Goal: Information Seeking & Learning: Learn about a topic

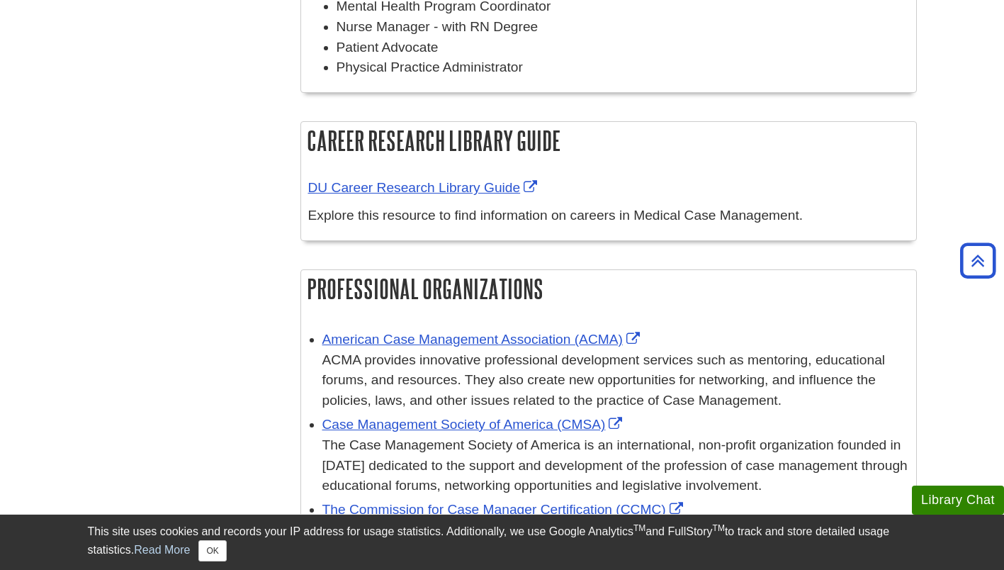
scroll to position [354, 0]
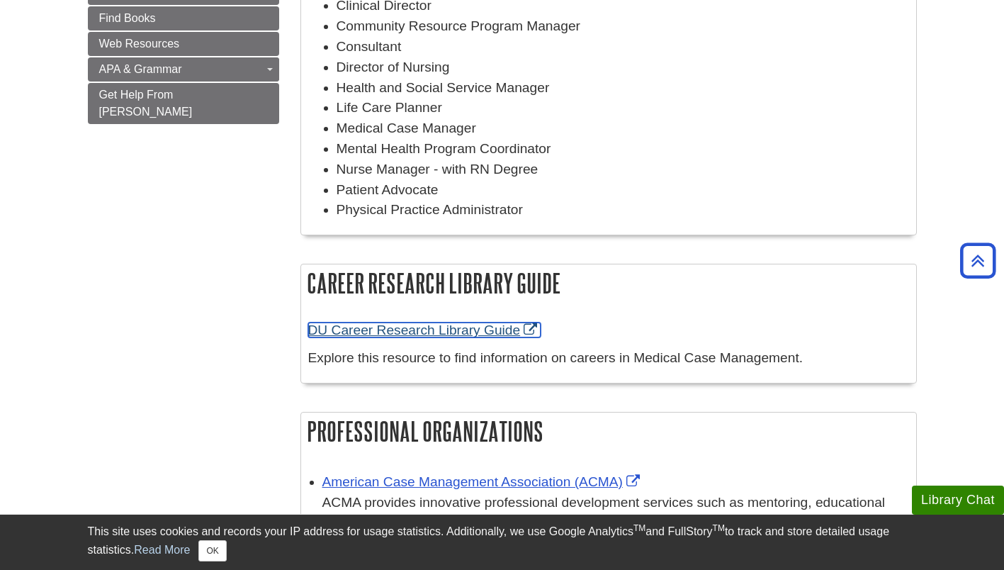
click at [437, 333] on link "DU Career Research Library Guide" at bounding box center [424, 330] width 233 height 15
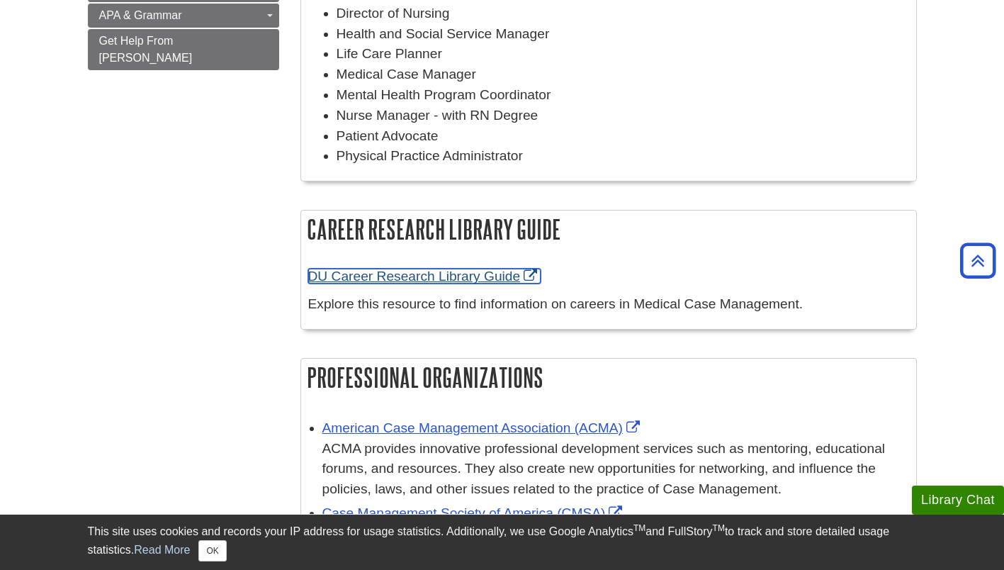
scroll to position [425, 0]
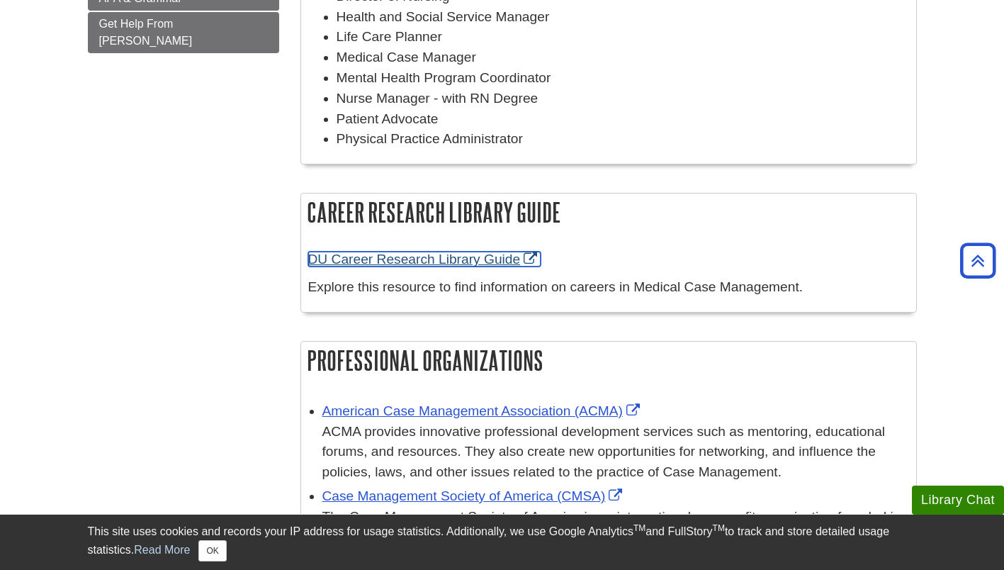
click at [379, 267] on link "DU Career Research Library Guide" at bounding box center [424, 259] width 233 height 15
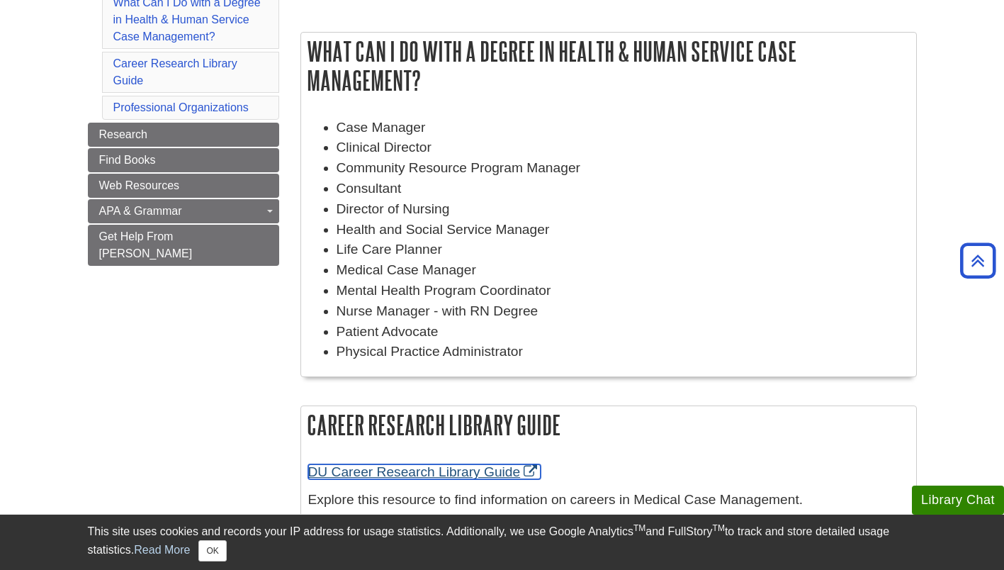
scroll to position [71, 0]
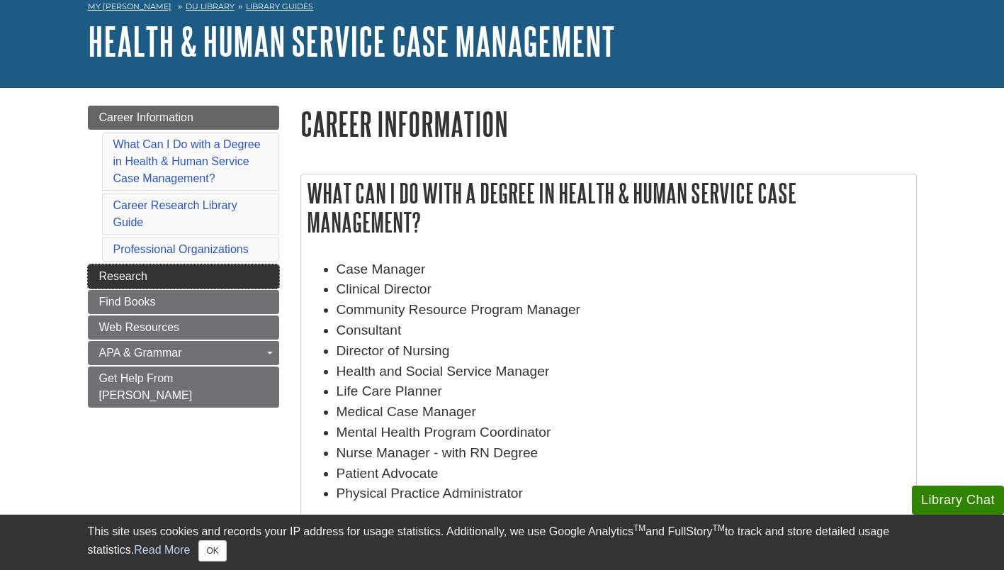
click at [159, 285] on link "Research" at bounding box center [183, 276] width 191 height 24
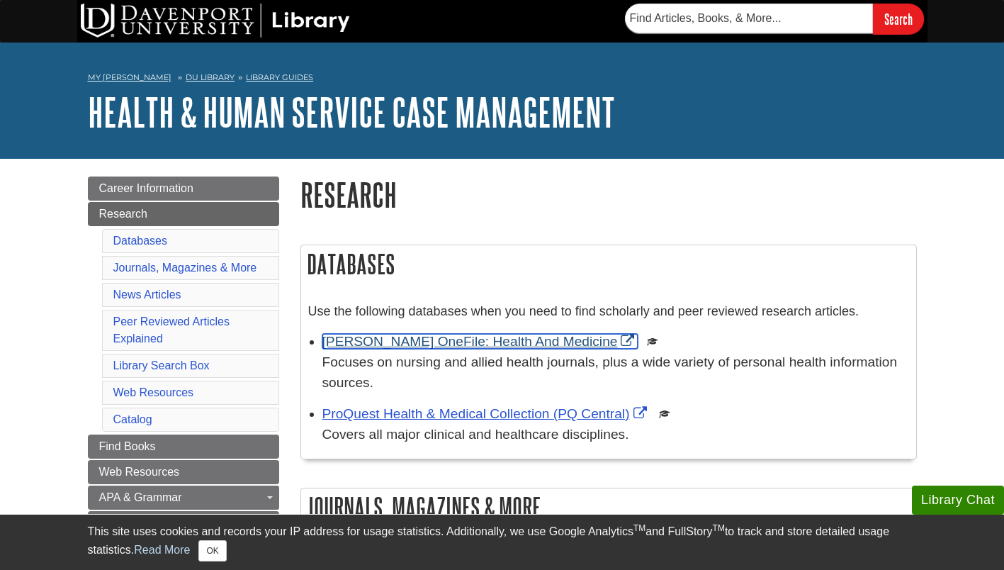
click at [403, 347] on link "Gale OneFile: Health And Medicine" at bounding box center [481, 341] width 316 height 15
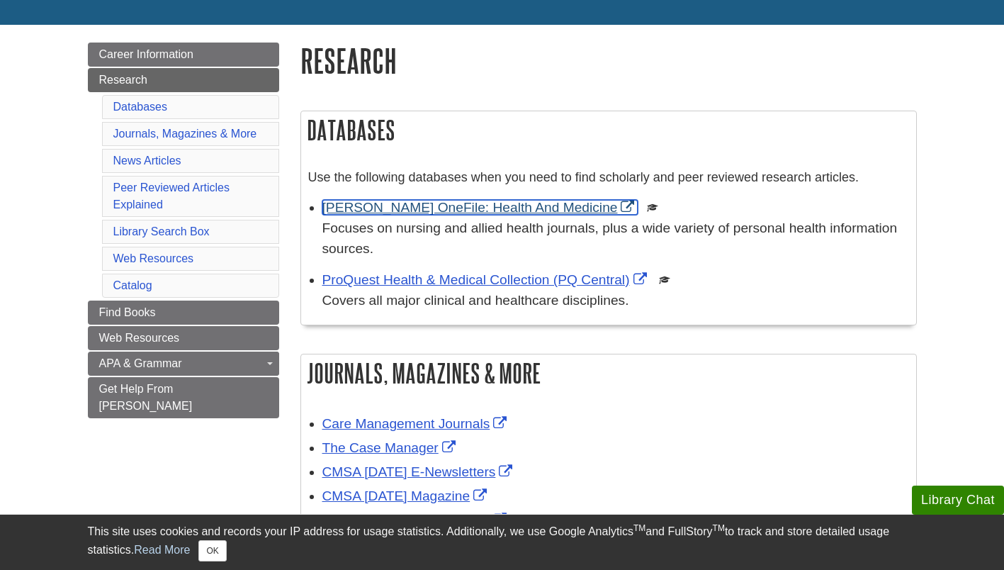
scroll to position [142, 0]
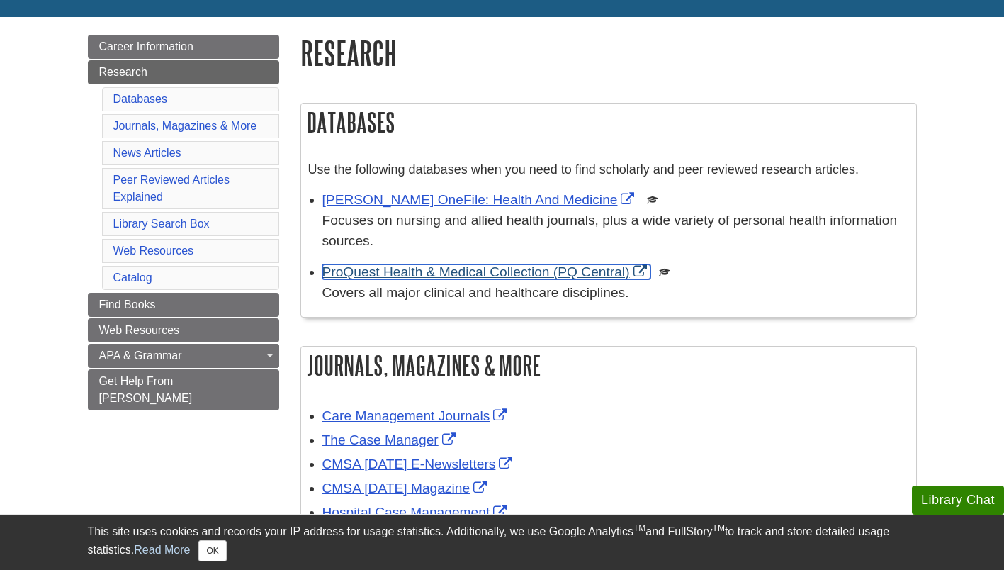
click at [442, 269] on link "ProQuest Health & Medical Collection (PQ Central)" at bounding box center [487, 271] width 328 height 15
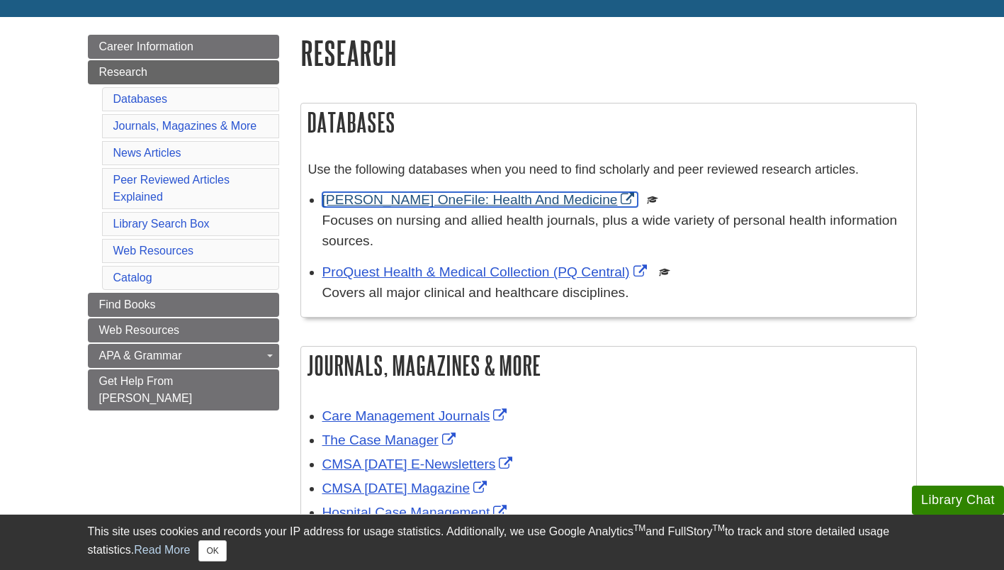
click at [418, 203] on link "Gale OneFile: Health And Medicine" at bounding box center [481, 199] width 316 height 15
click at [383, 204] on link "Gale OneFile: Health And Medicine" at bounding box center [481, 199] width 316 height 15
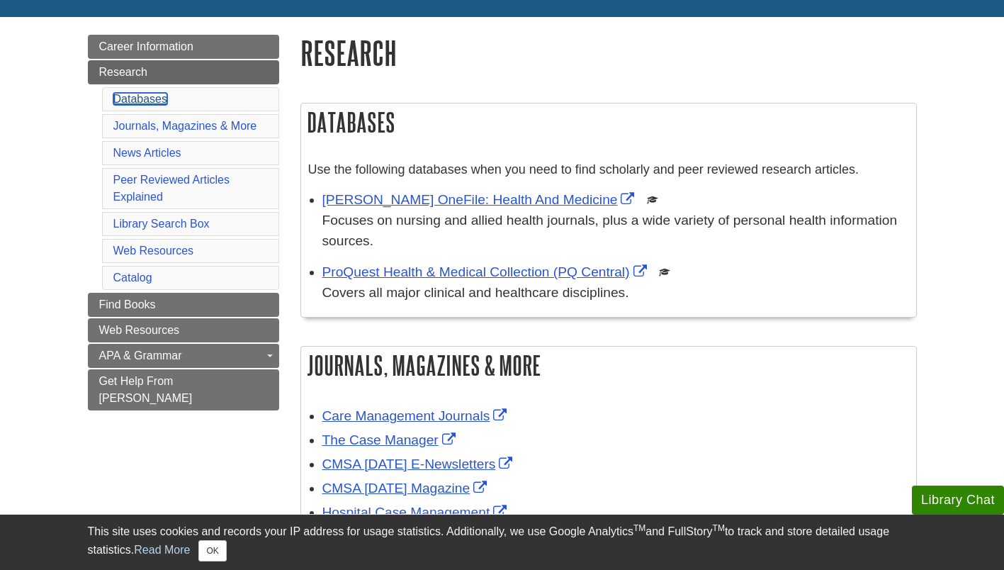
click at [133, 103] on link "Databases" at bounding box center [140, 99] width 55 height 12
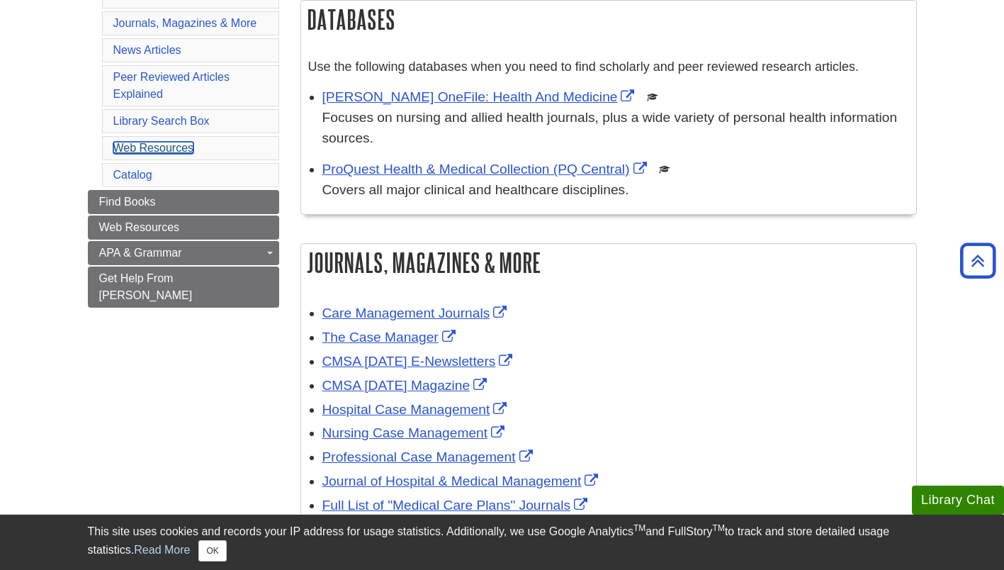
click at [145, 147] on link "Web Resources" at bounding box center [153, 148] width 81 height 12
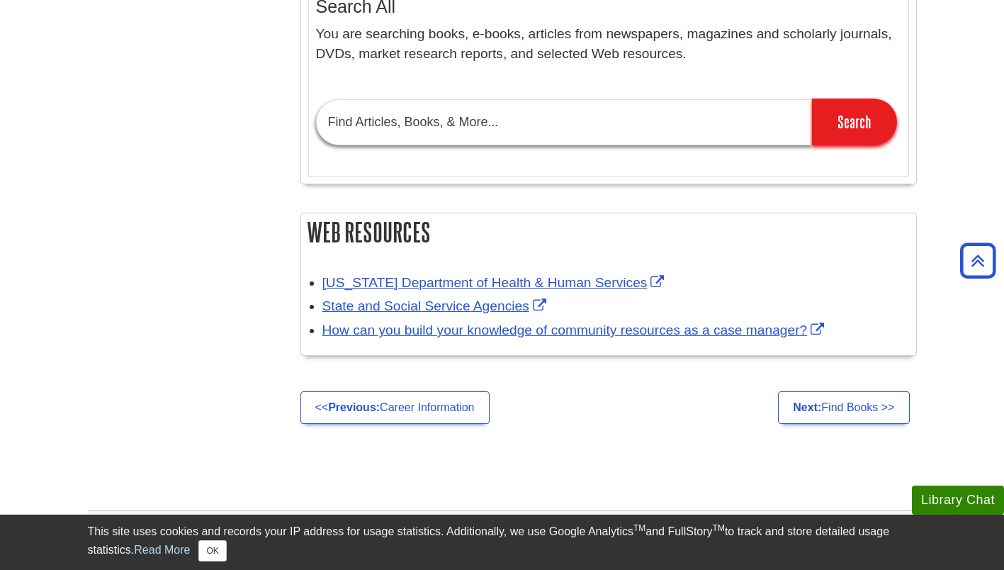
scroll to position [1385, 0]
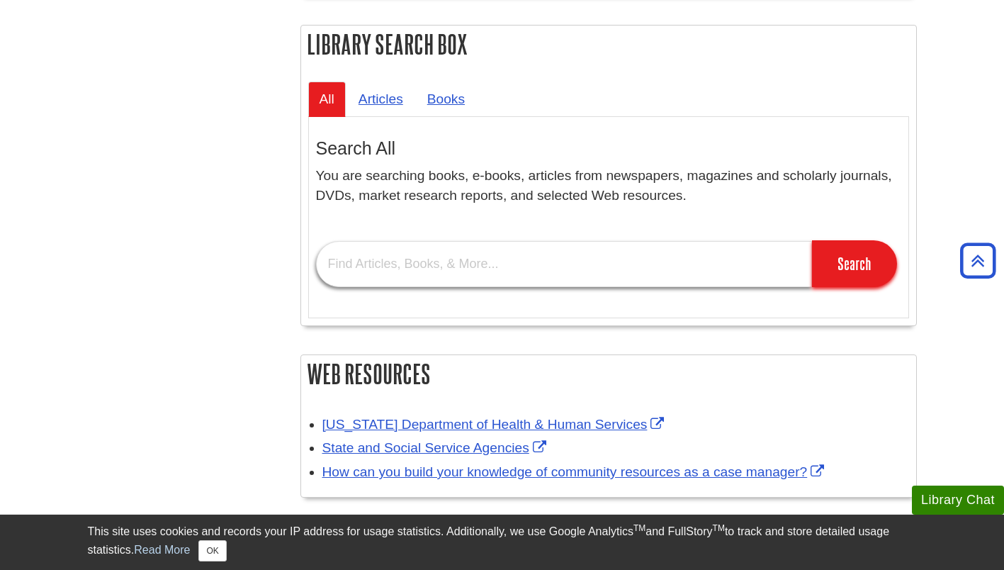
click at [376, 274] on input "text" at bounding box center [564, 264] width 496 height 46
type input "vocational rehabilitation programs"
click at [812, 240] on input "Search" at bounding box center [854, 263] width 85 height 47
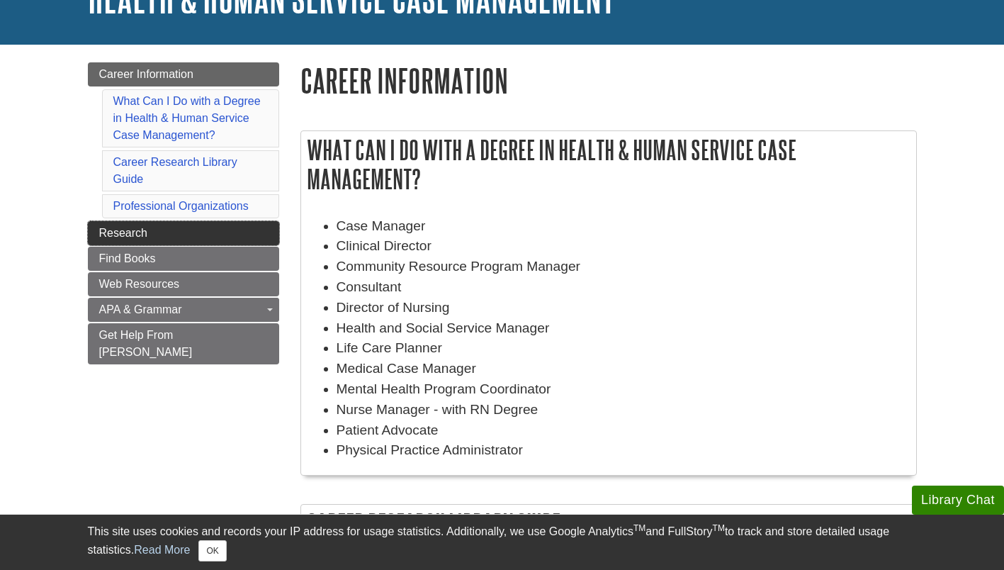
scroll to position [142, 0]
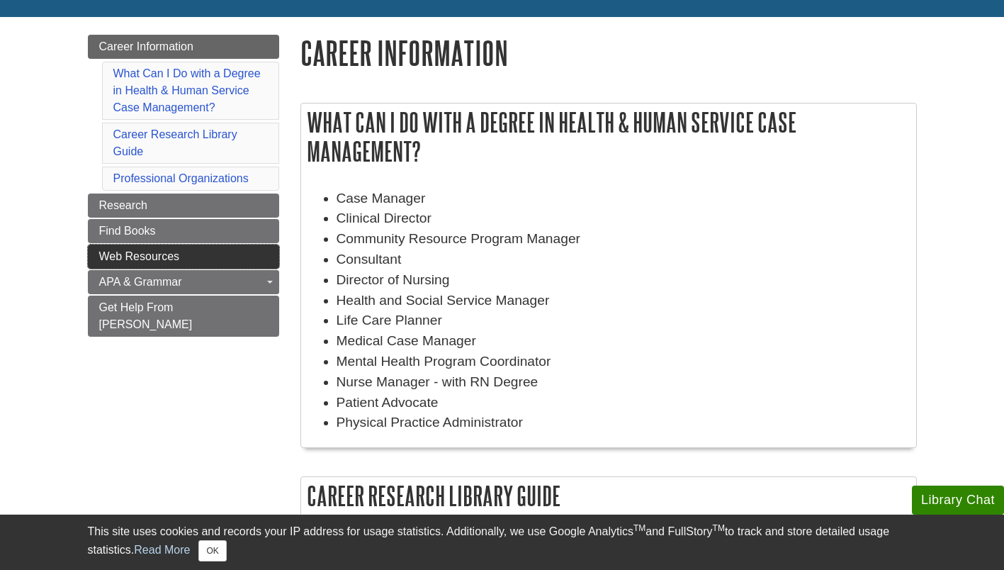
click at [175, 254] on span "Web Resources" at bounding box center [139, 256] width 81 height 12
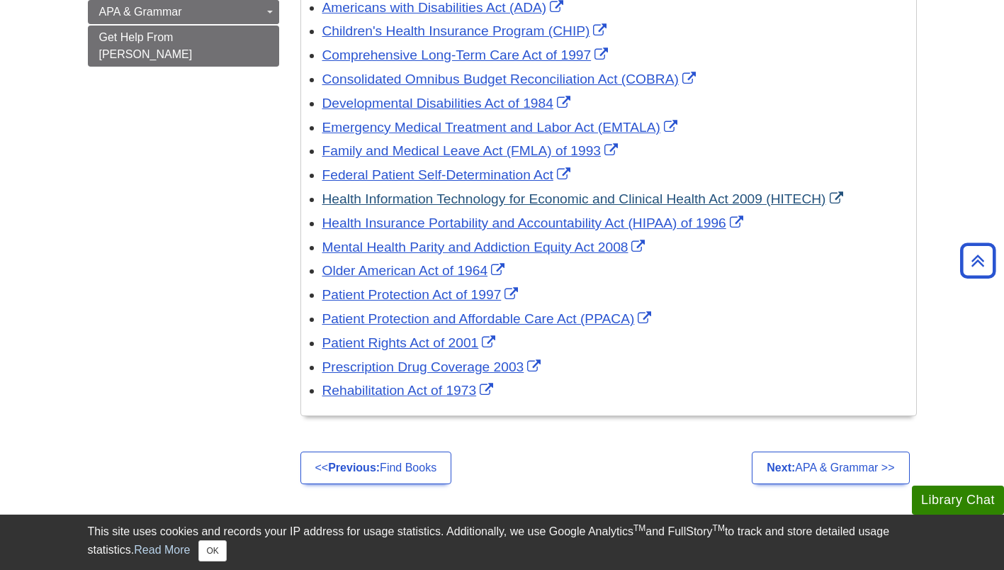
scroll to position [354, 0]
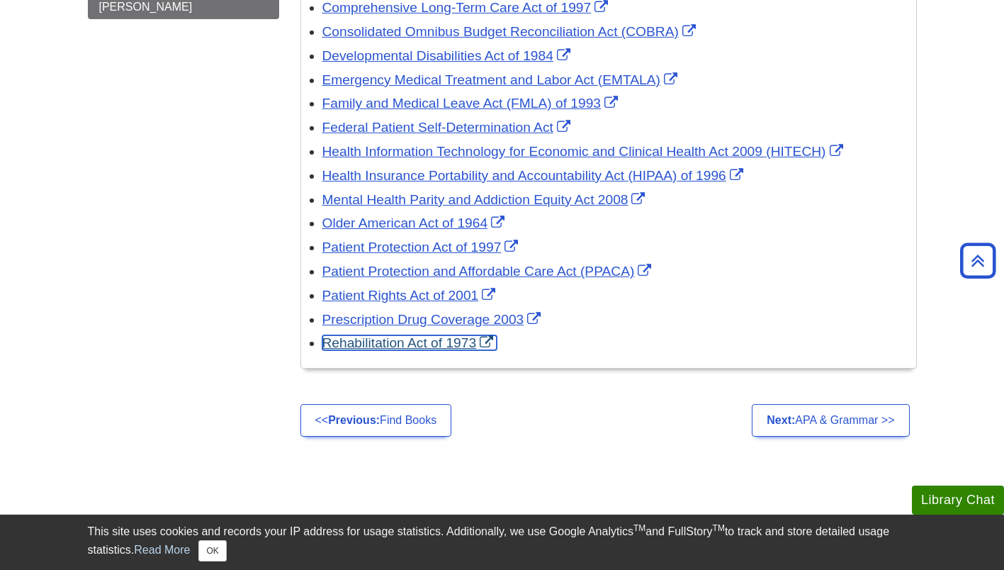
click at [367, 344] on link "Rehabilitation Act of 1973" at bounding box center [410, 342] width 175 height 15
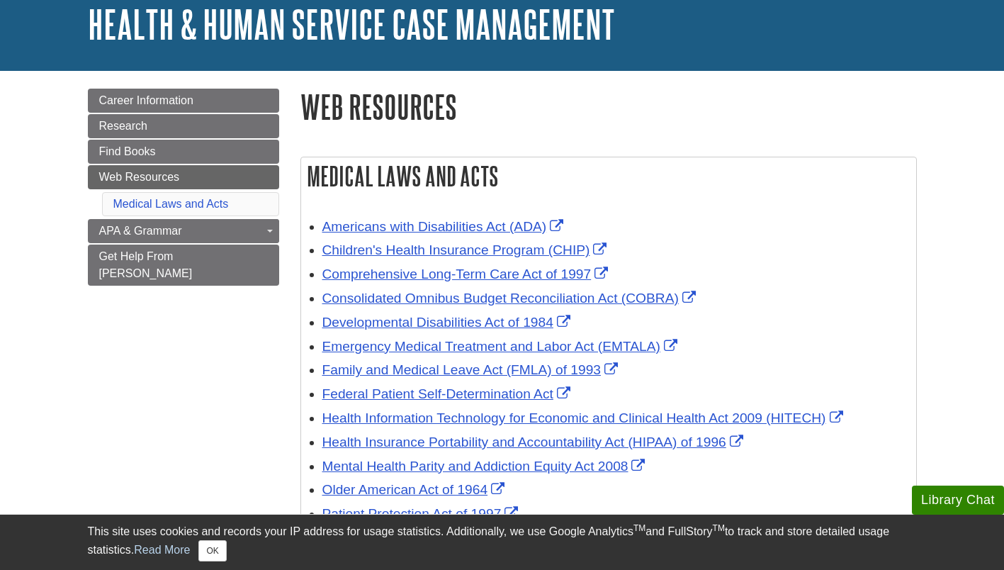
scroll to position [71, 0]
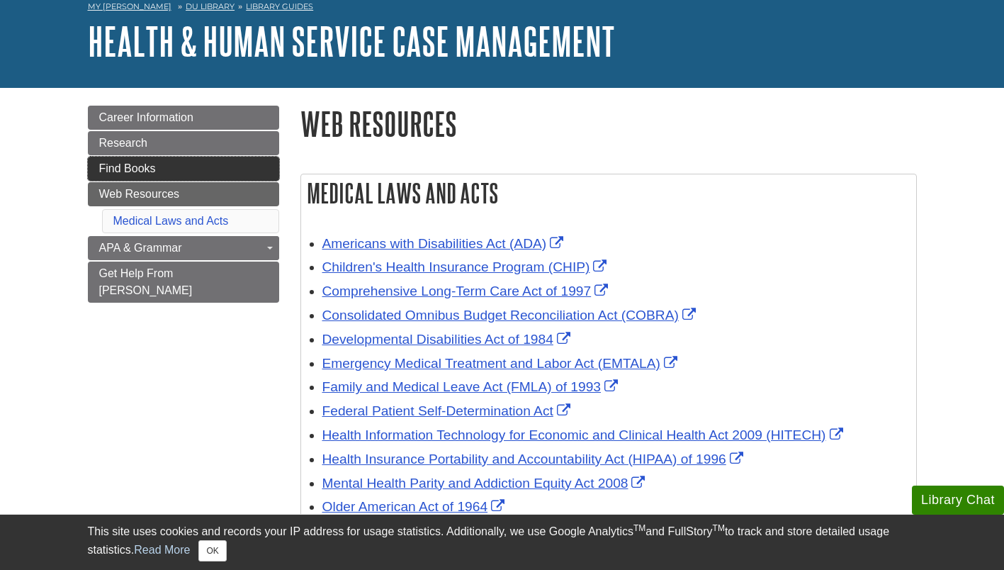
click at [130, 175] on link "Find Books" at bounding box center [183, 169] width 191 height 24
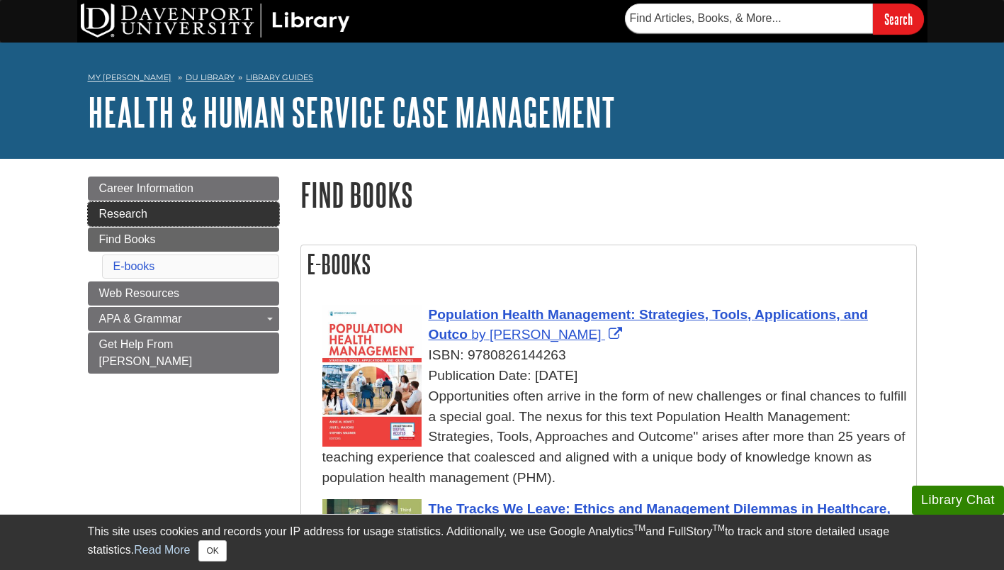
click at [172, 219] on link "Research" at bounding box center [183, 214] width 191 height 24
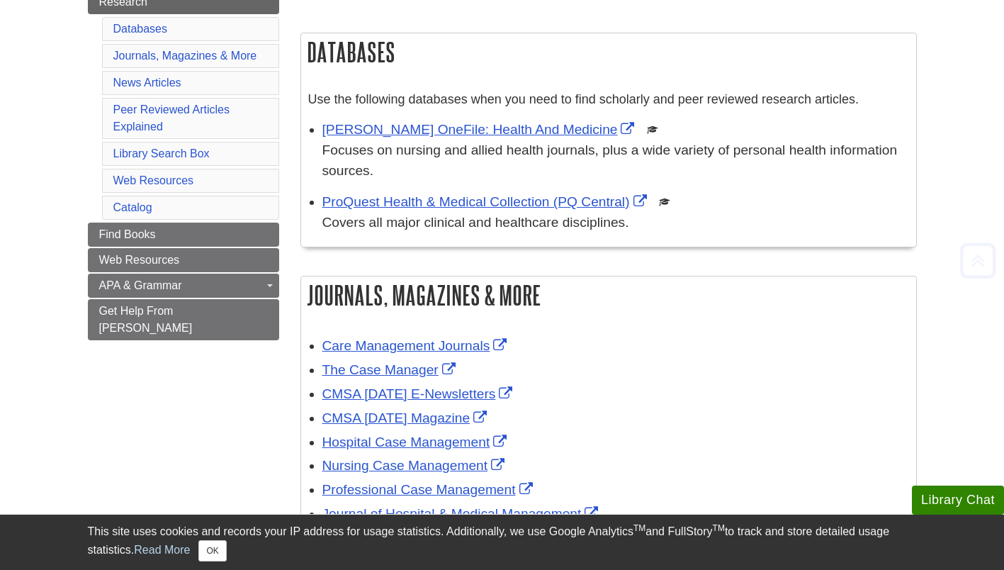
scroll to position [284, 0]
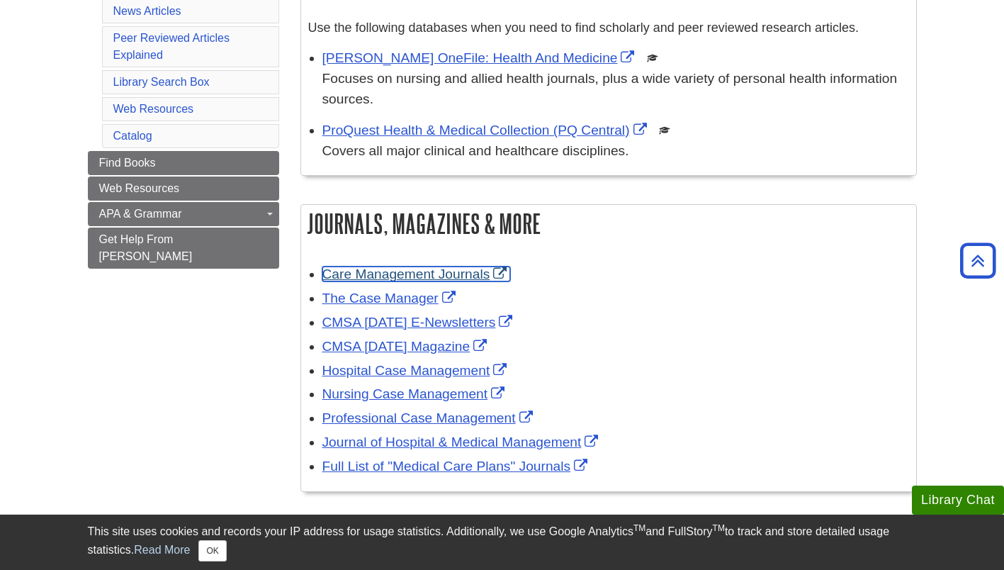
click at [394, 277] on link "Care Management Journals" at bounding box center [417, 274] width 189 height 15
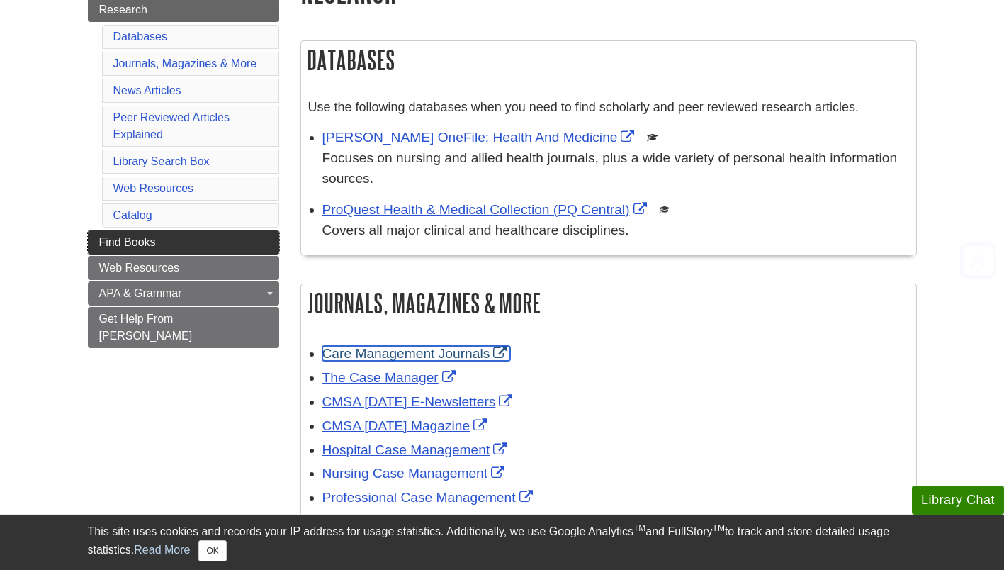
scroll to position [213, 0]
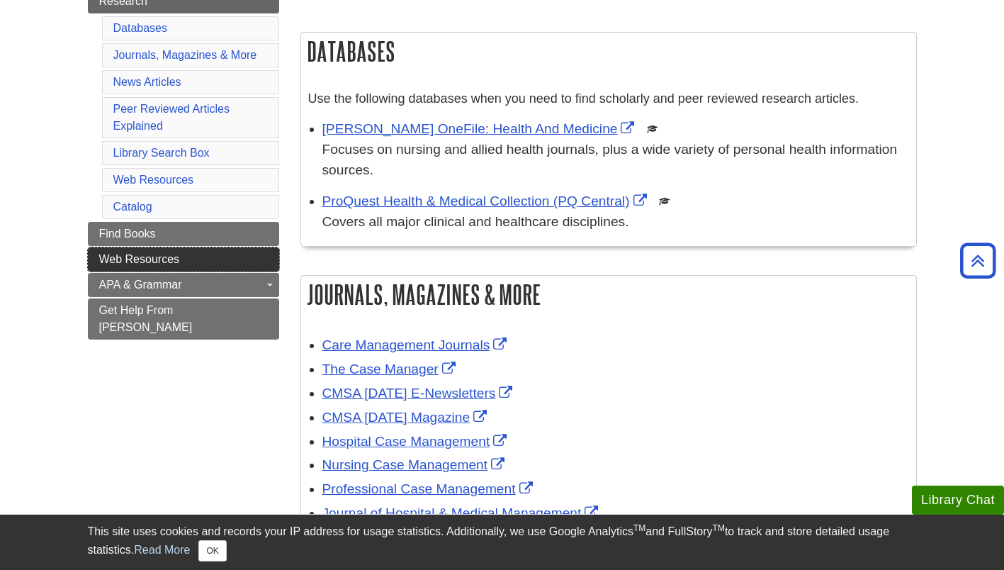
click at [146, 254] on span "Web Resources" at bounding box center [139, 259] width 81 height 12
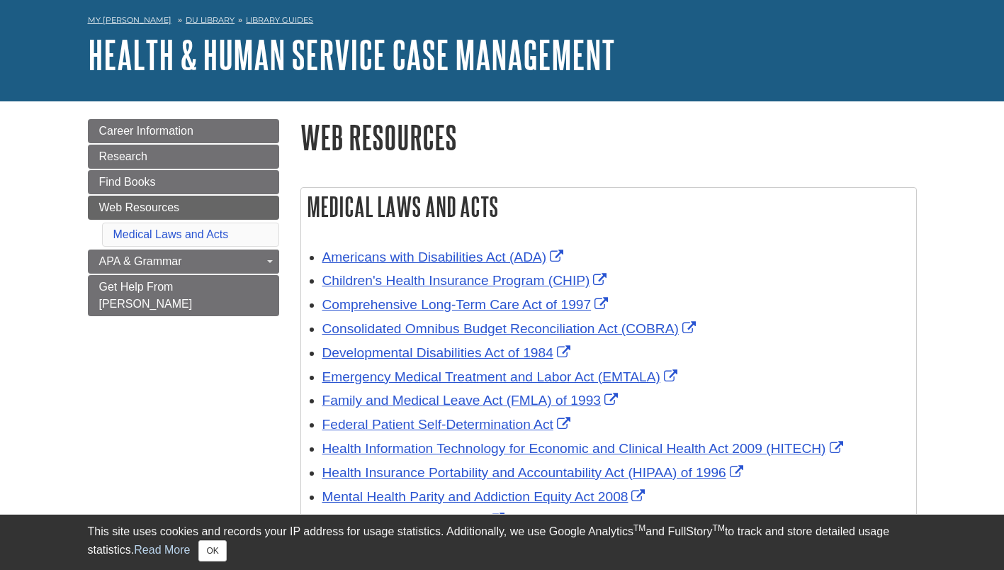
scroll to position [71, 0]
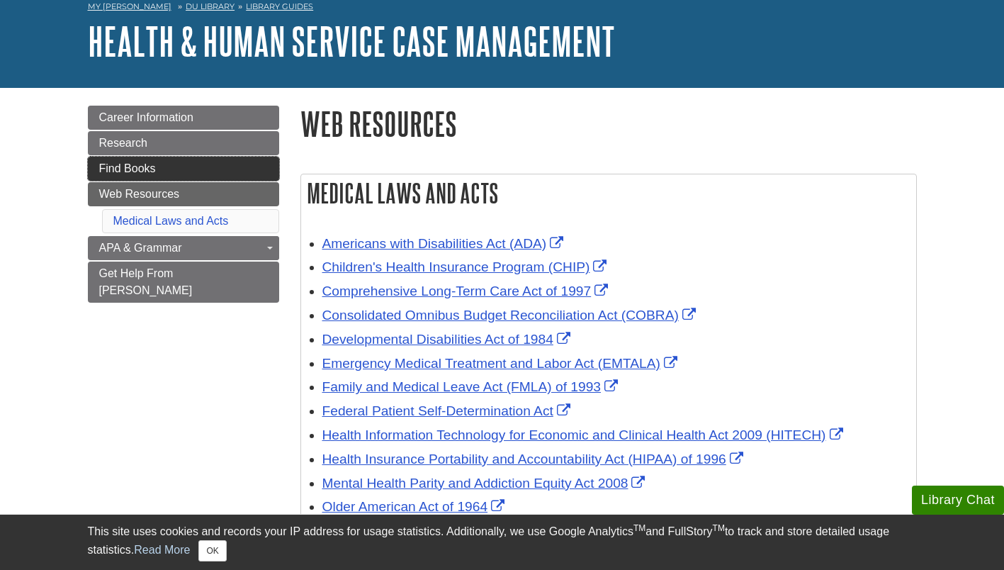
click at [124, 171] on span "Find Books" at bounding box center [127, 168] width 57 height 12
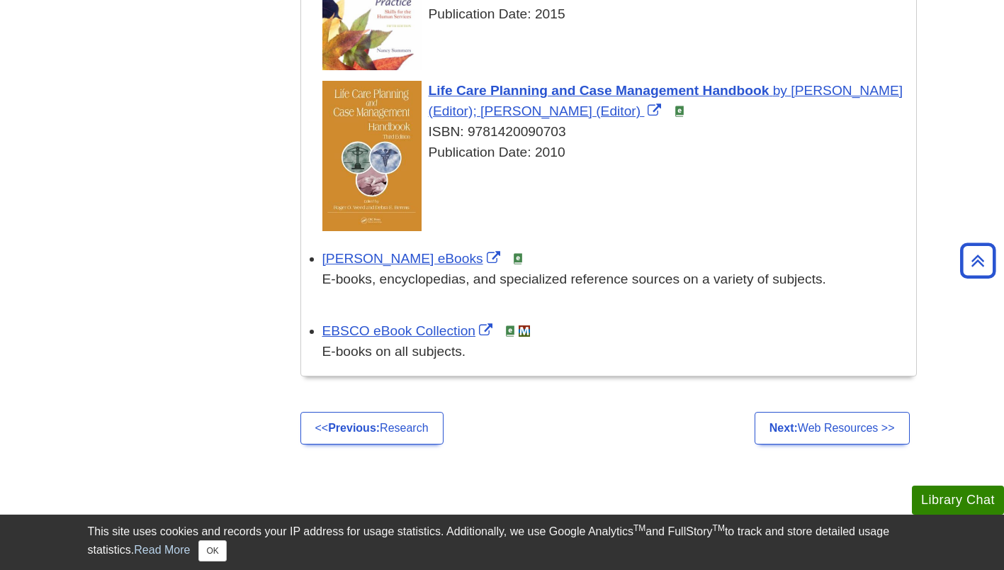
scroll to position [709, 0]
click at [349, 259] on link "[PERSON_NAME] eBooks" at bounding box center [413, 257] width 181 height 15
